Goal: Information Seeking & Learning: Check status

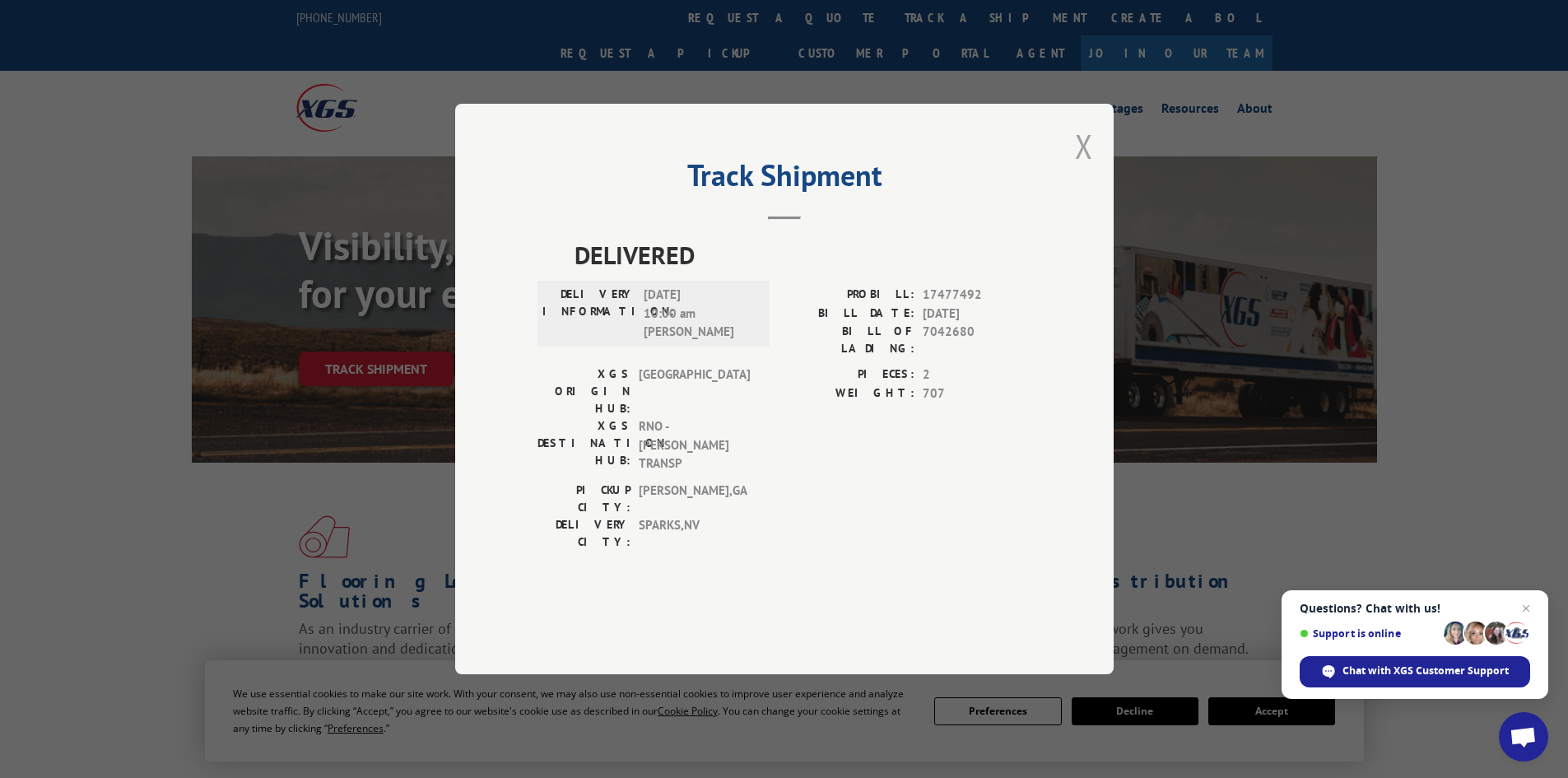
click at [1081, 168] on button "Close modal" at bounding box center [1084, 146] width 18 height 44
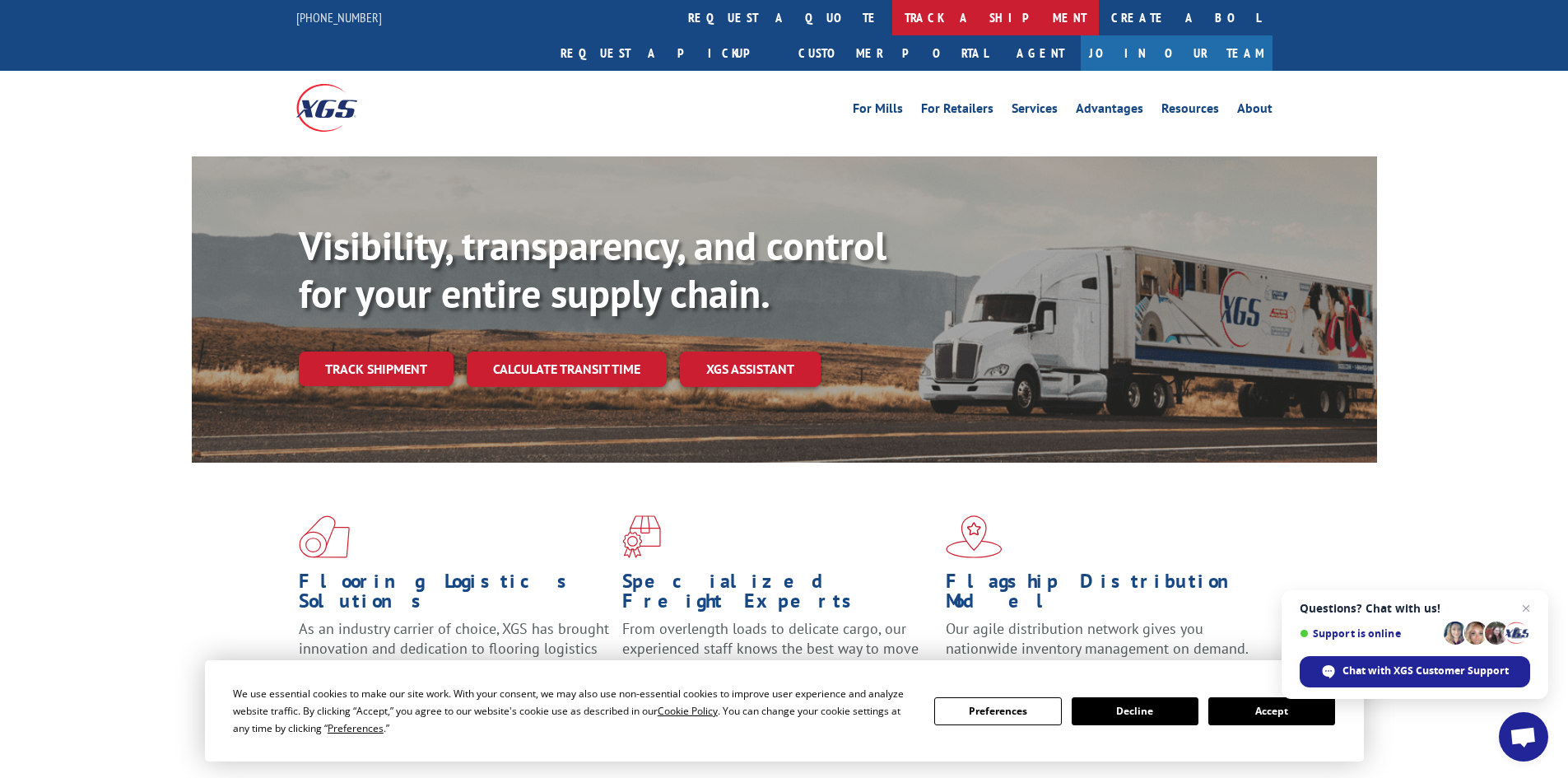
click at [892, 7] on link "track a shipment" at bounding box center [995, 17] width 207 height 35
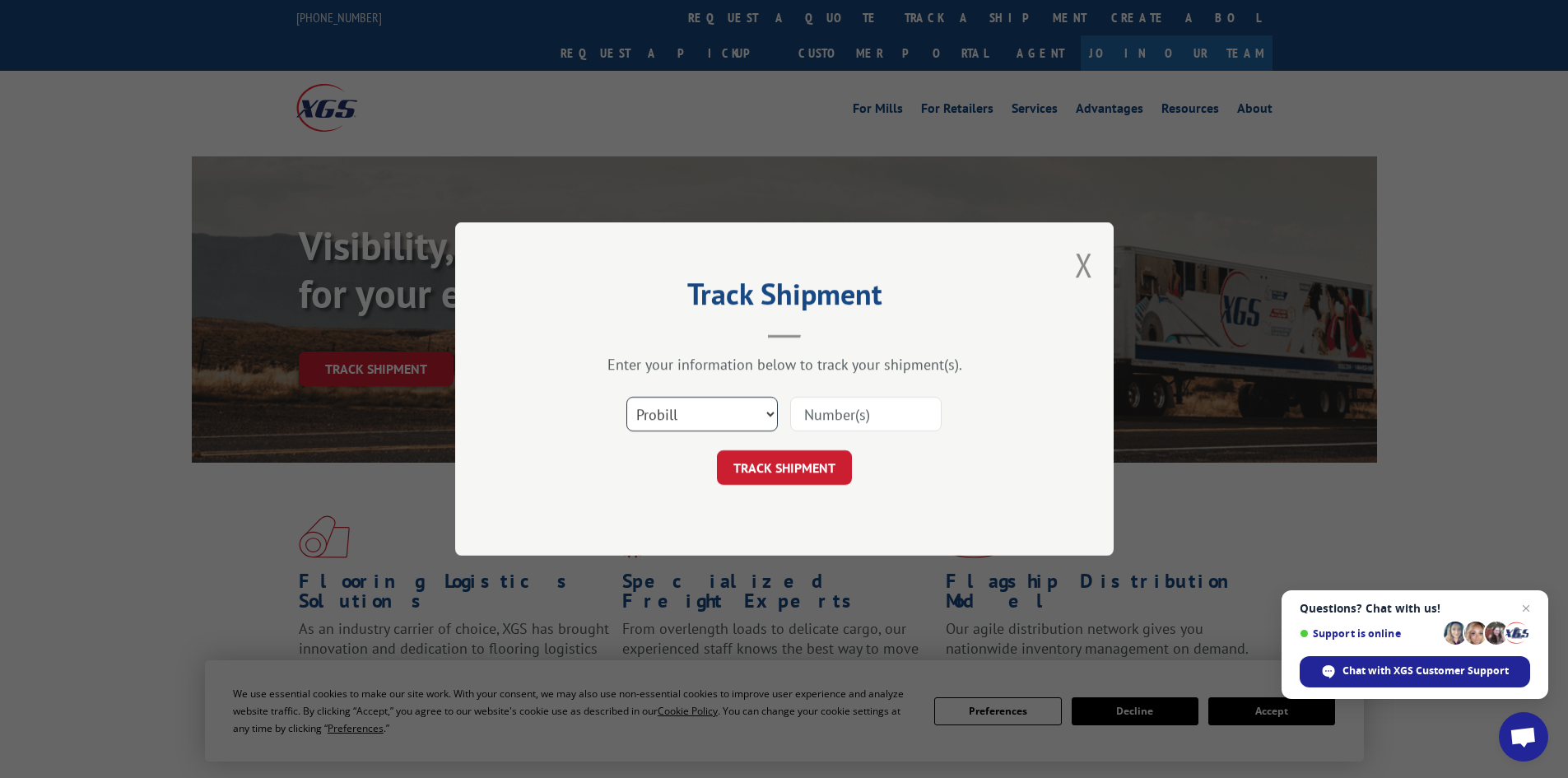
click at [709, 403] on select "Select category... Probill BOL PO" at bounding box center [702, 413] width 152 height 35
select select "bol"
click at [626, 396] on select "Select category... Probill BOL PO" at bounding box center [702, 413] width 152 height 35
click at [831, 414] on input at bounding box center [865, 413] width 152 height 35
paste input "7050679"
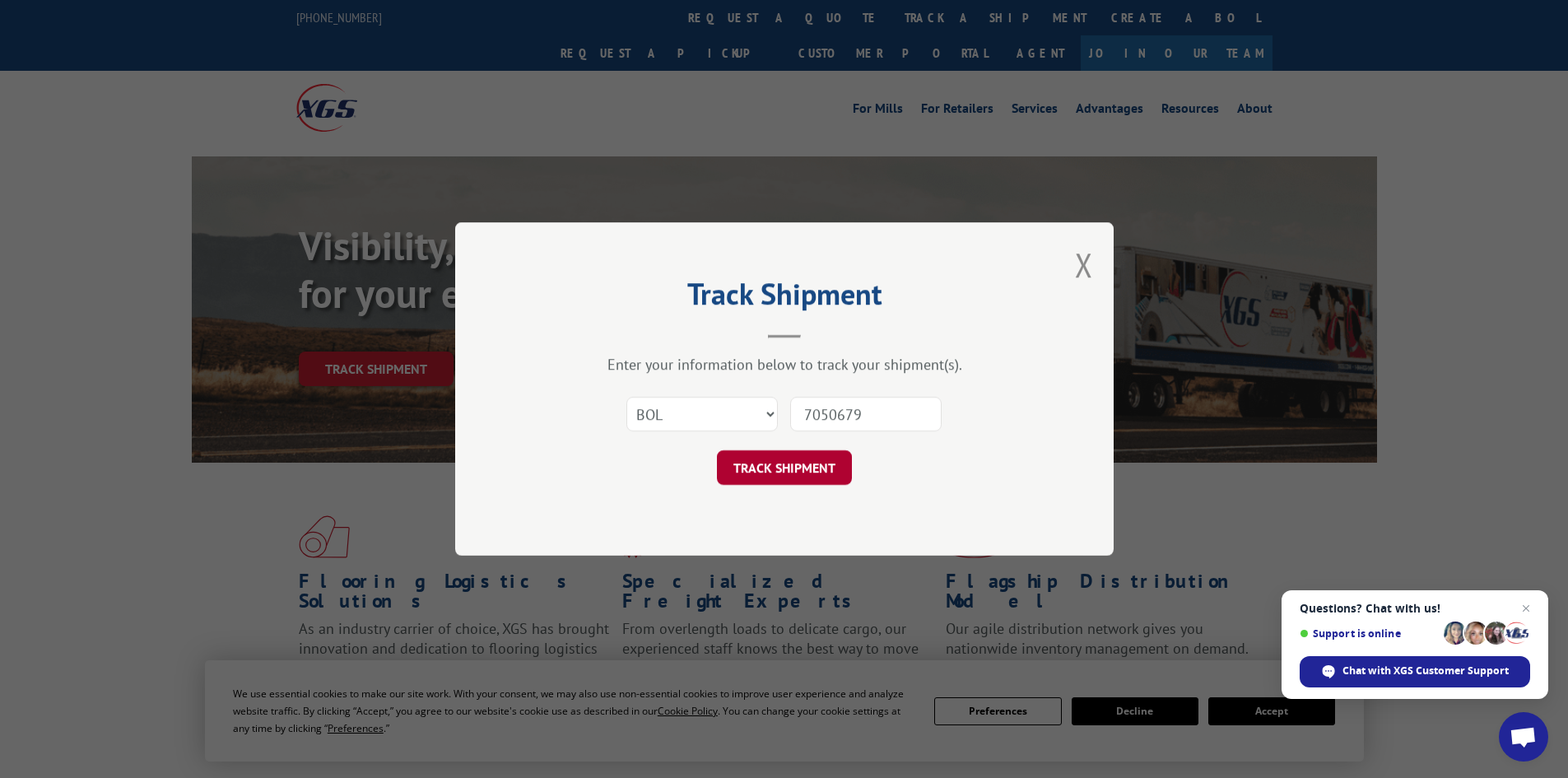
type input "7050679"
click at [772, 471] on button "TRACK SHIPMENT" at bounding box center [784, 467] width 135 height 35
